Goal: Navigation & Orientation: Understand site structure

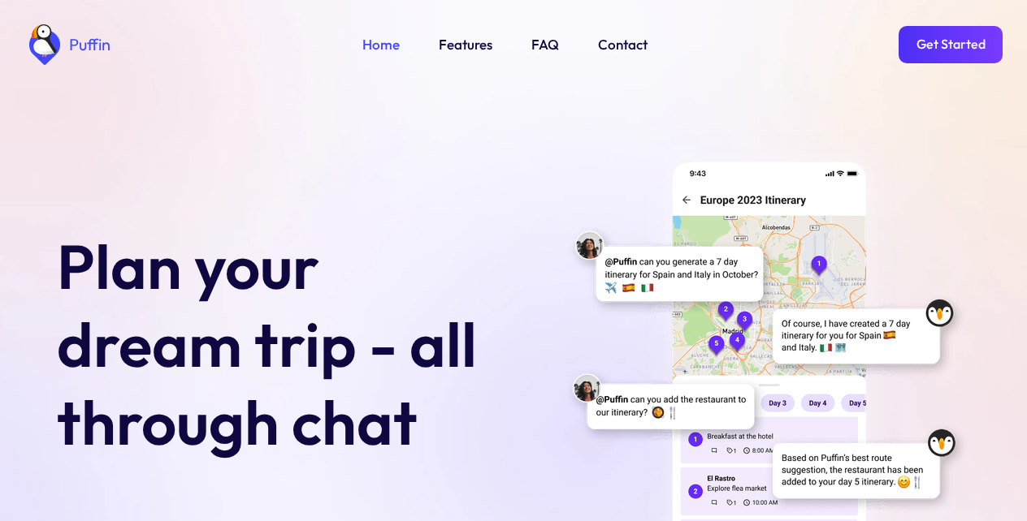
click at [949, 43] on link "Get Started" at bounding box center [950, 44] width 104 height 37
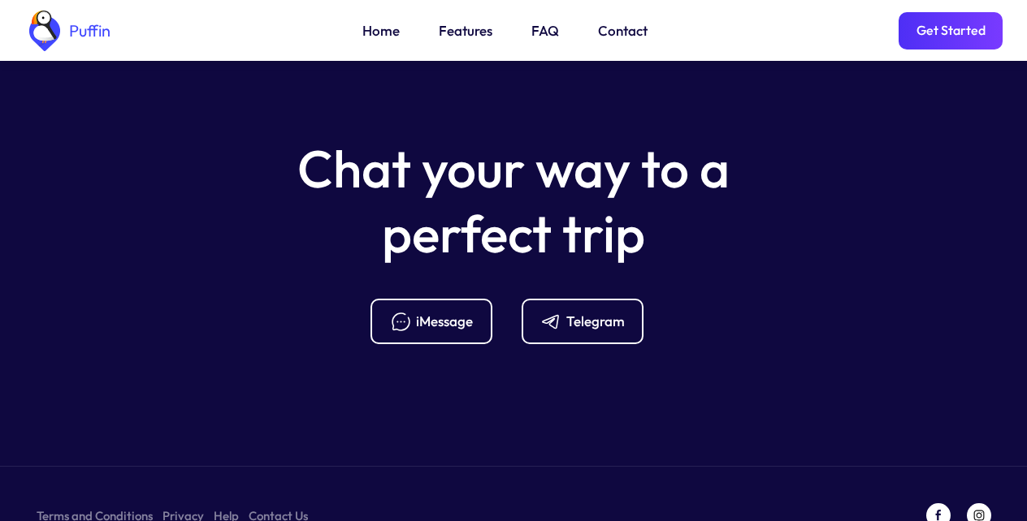
scroll to position [6436, 0]
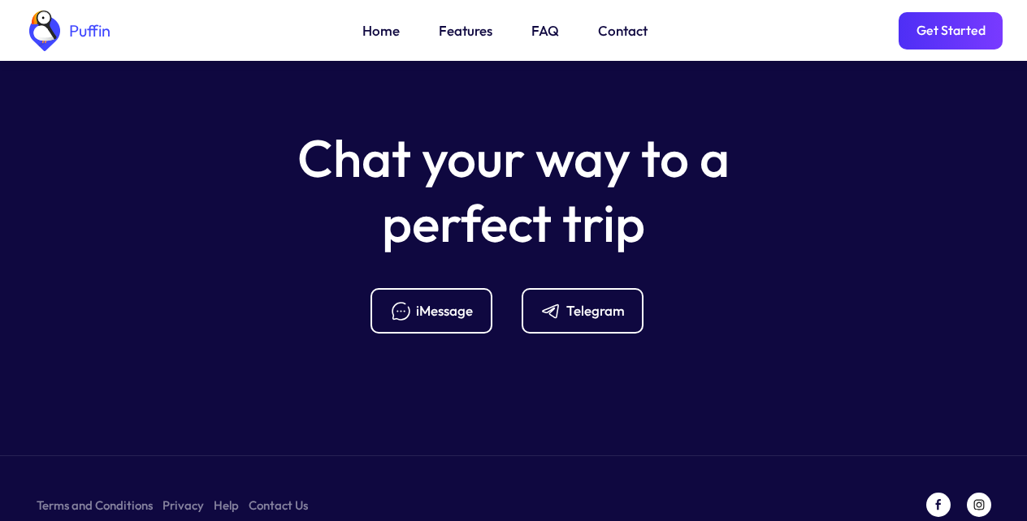
click at [578, 302] on div "Telegram" at bounding box center [595, 311] width 58 height 18
click at [541, 33] on link "FAQ" at bounding box center [545, 30] width 28 height 21
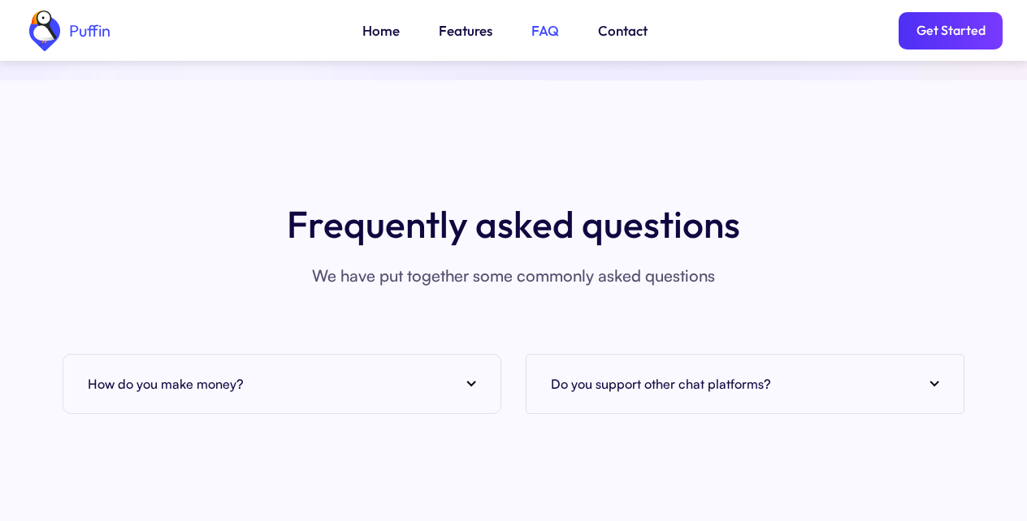
scroll to position [5924, 0]
click at [270, 373] on div "How do you make money?" at bounding box center [282, 385] width 388 height 24
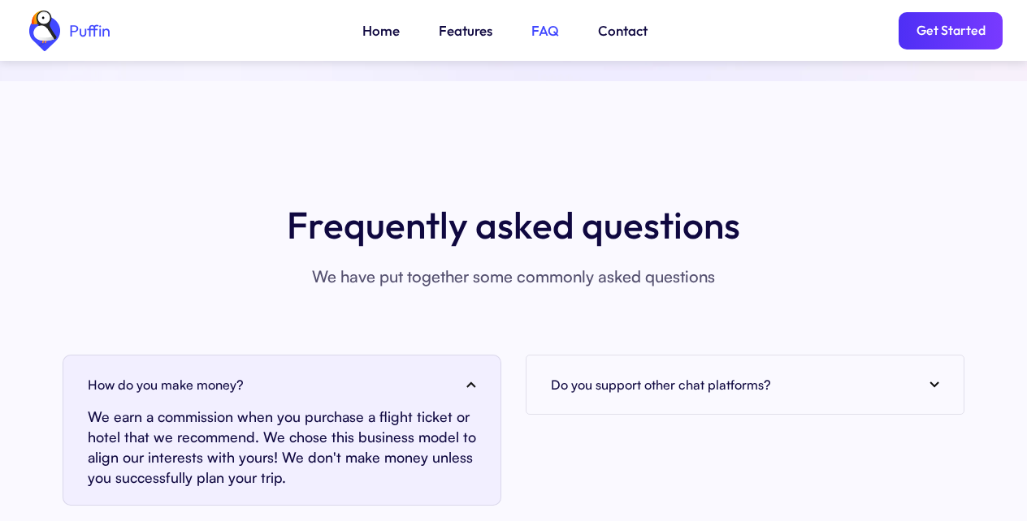
click at [459, 33] on link "Features" at bounding box center [466, 30] width 54 height 21
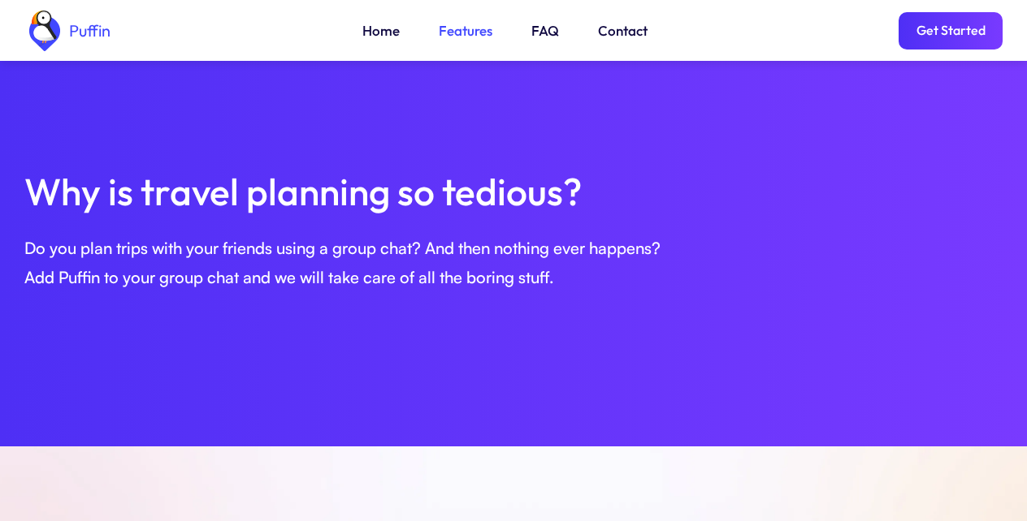
scroll to position [556, 0]
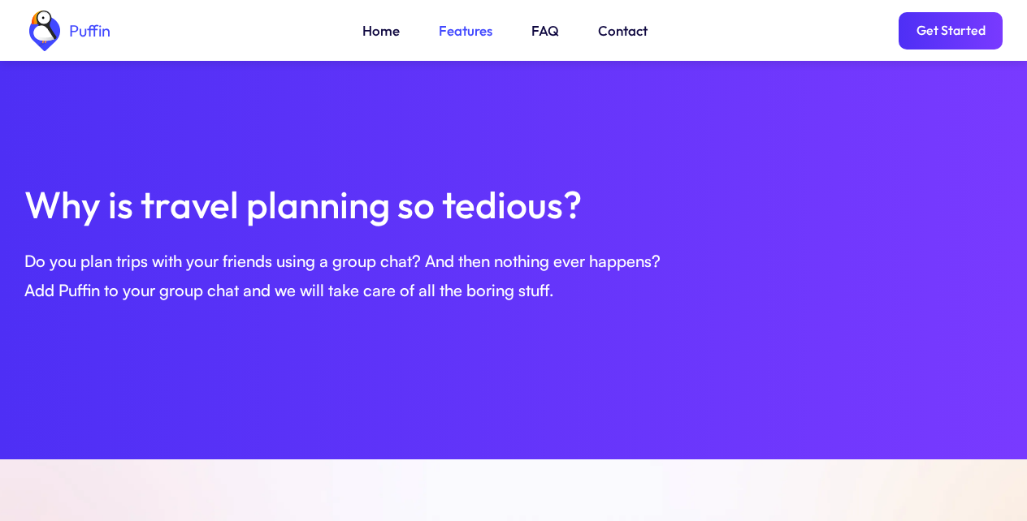
click at [949, 31] on link "Get Started" at bounding box center [950, 30] width 104 height 37
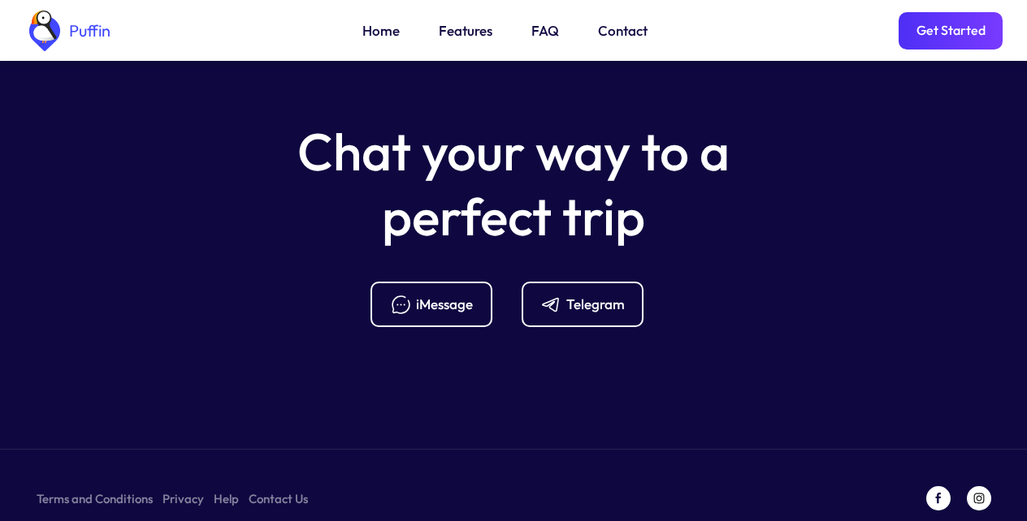
scroll to position [6540, 0]
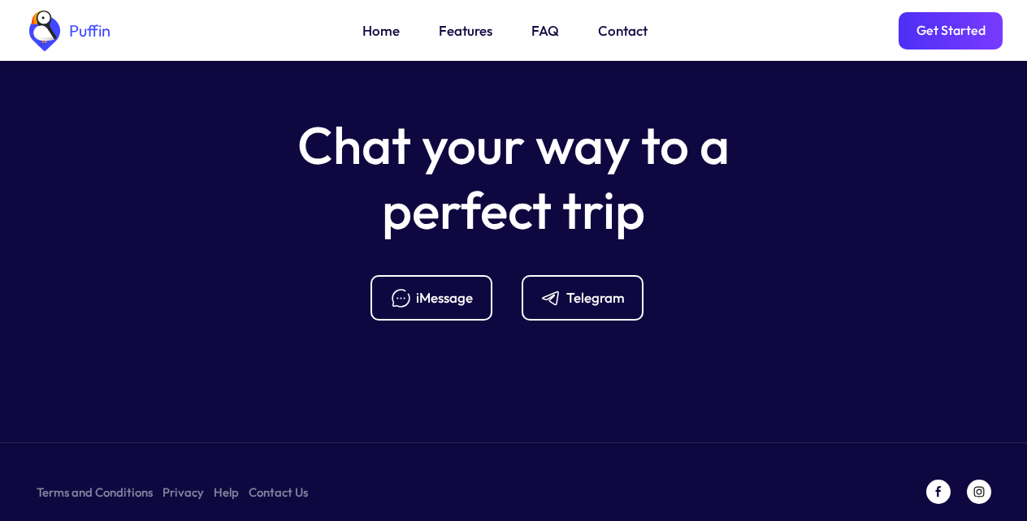
click at [624, 33] on link "Contact" at bounding box center [623, 30] width 50 height 21
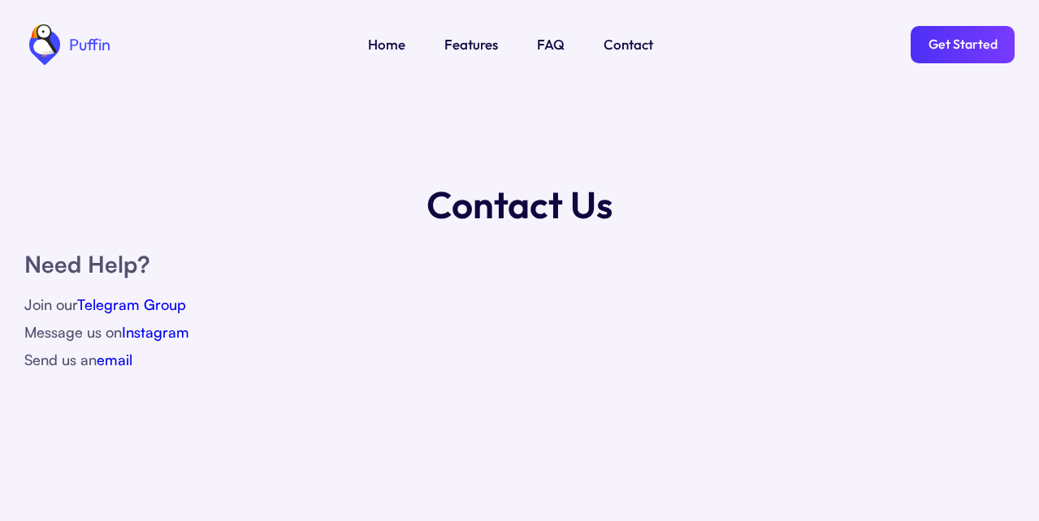
click at [384, 44] on link "Home" at bounding box center [386, 44] width 37 height 21
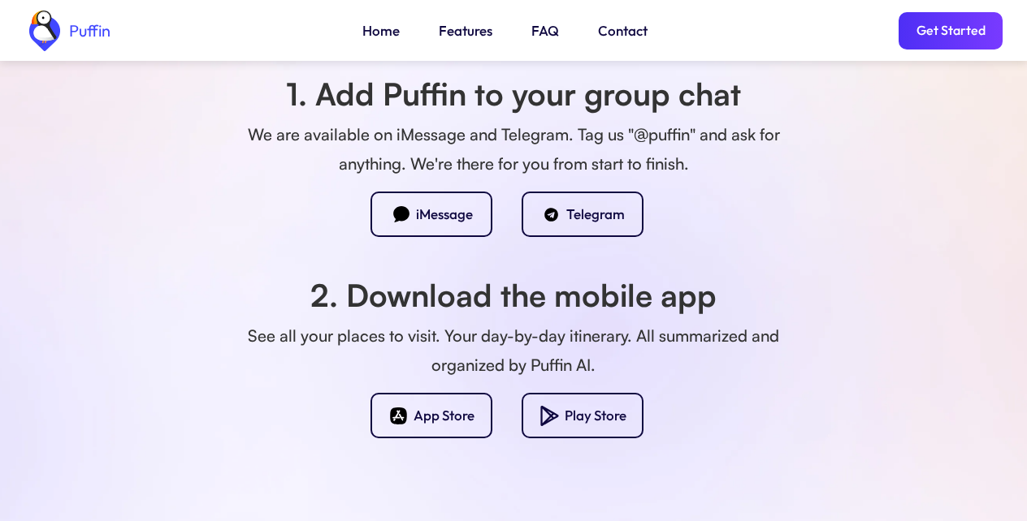
scroll to position [1462, 0]
